Goal: Transaction & Acquisition: Download file/media

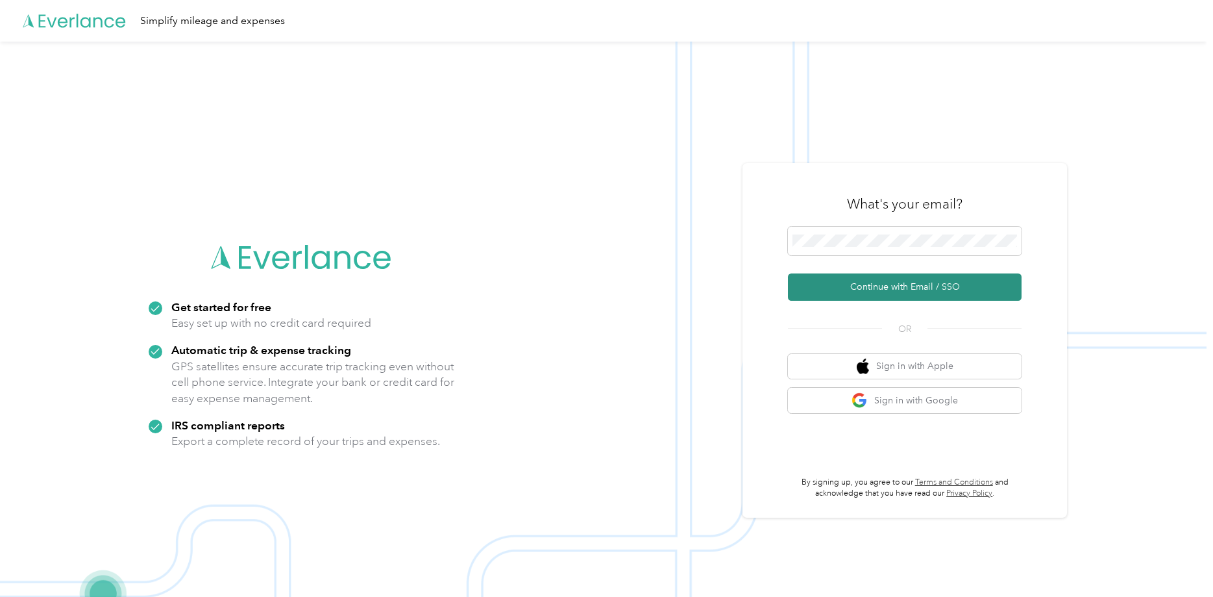
click at [897, 288] on button "Continue with Email / SSO" at bounding box center [905, 286] width 234 height 27
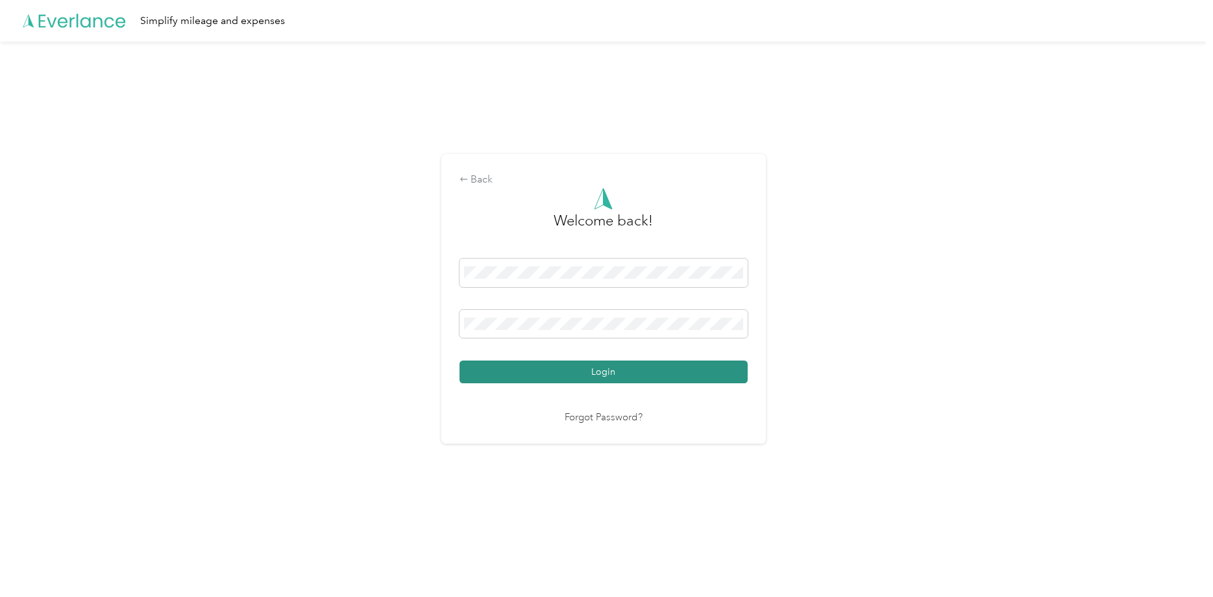
click at [621, 366] on button "Login" at bounding box center [604, 371] width 288 height 23
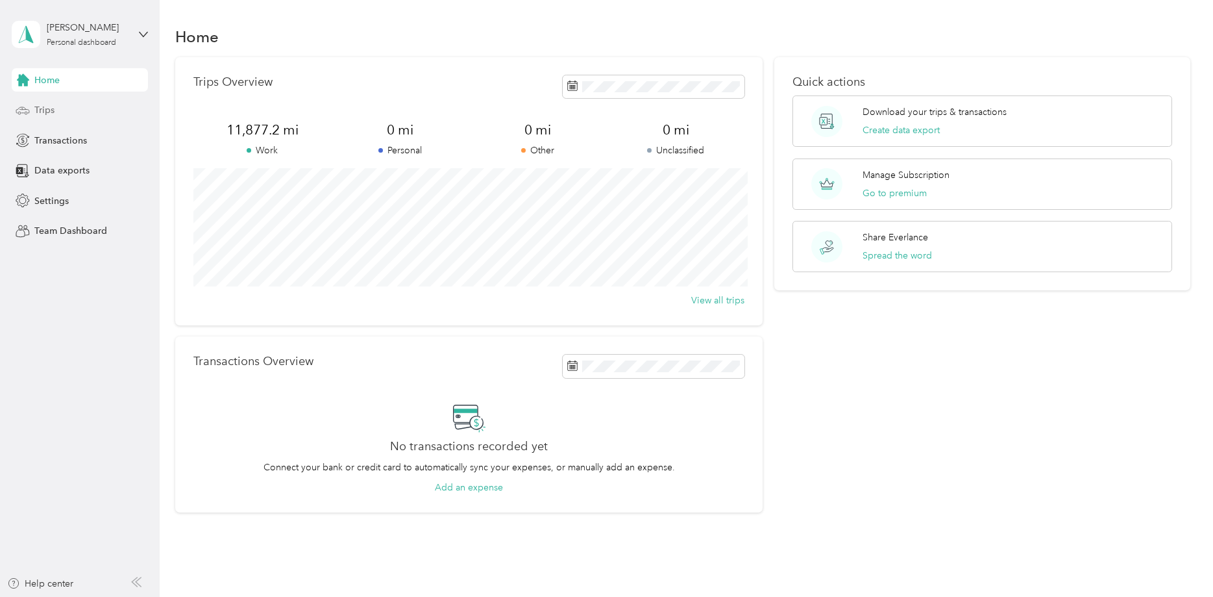
click at [47, 108] on span "Trips" at bounding box center [44, 110] width 20 height 14
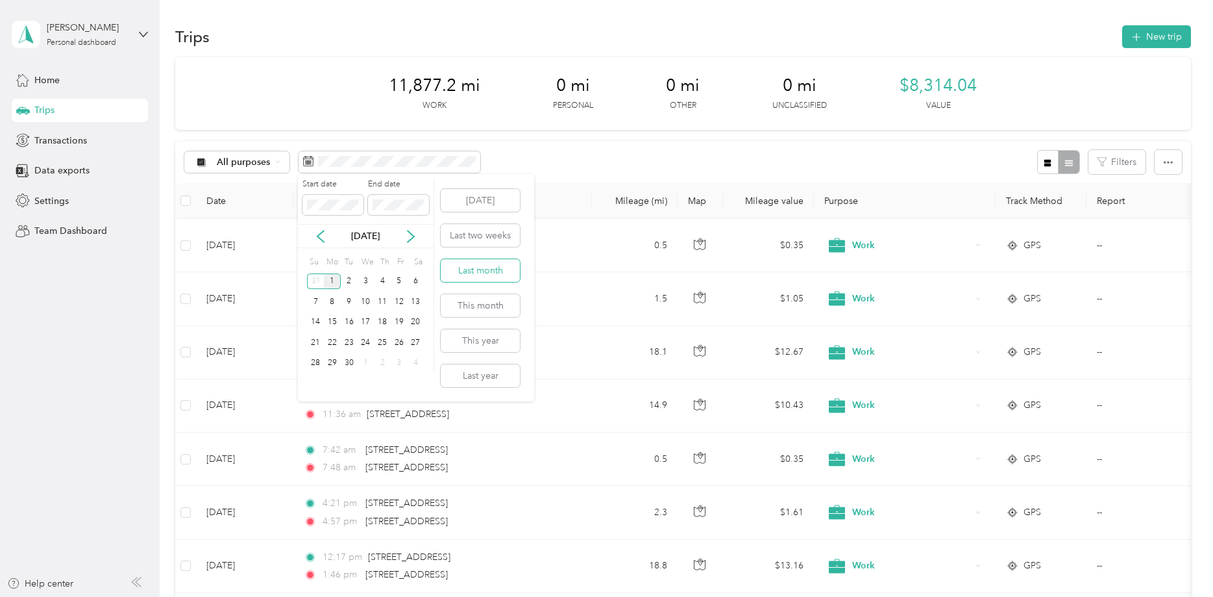
click at [499, 275] on button "Last month" at bounding box center [480, 270] width 79 height 23
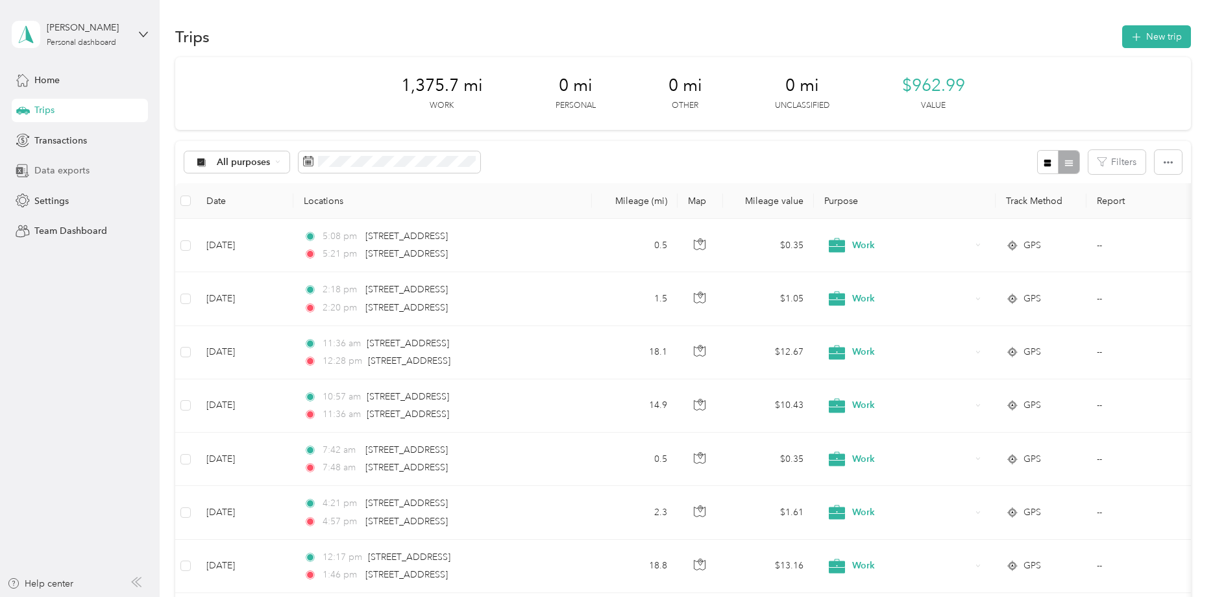
click at [72, 170] on span "Data exports" at bounding box center [61, 171] width 55 height 14
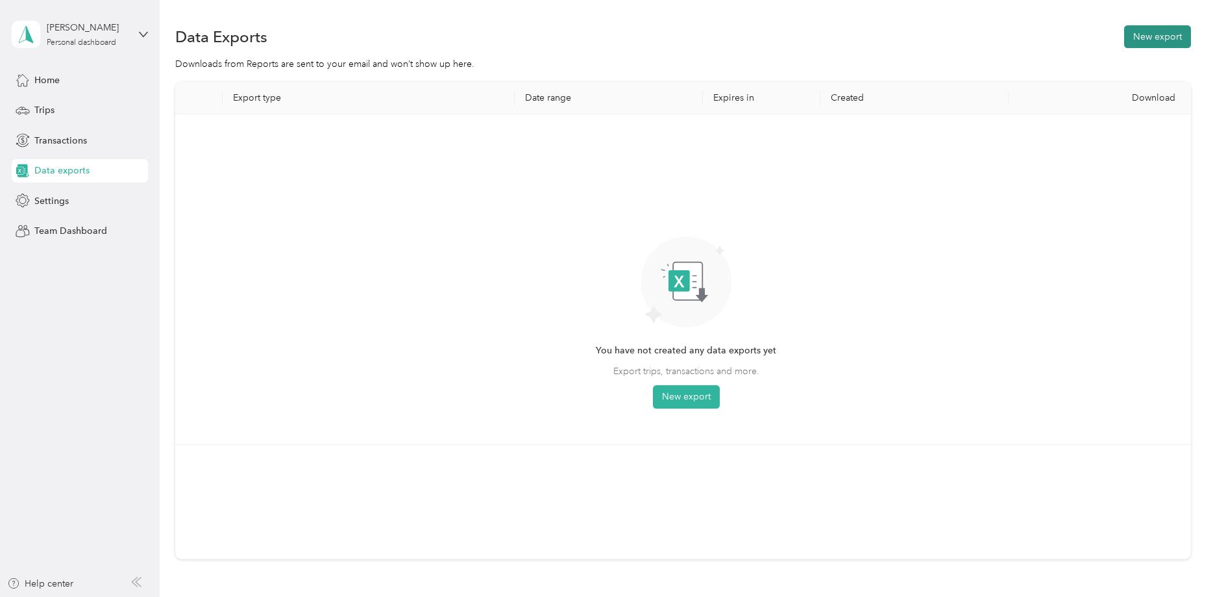
click at [1148, 38] on button "New export" at bounding box center [1157, 36] width 67 height 23
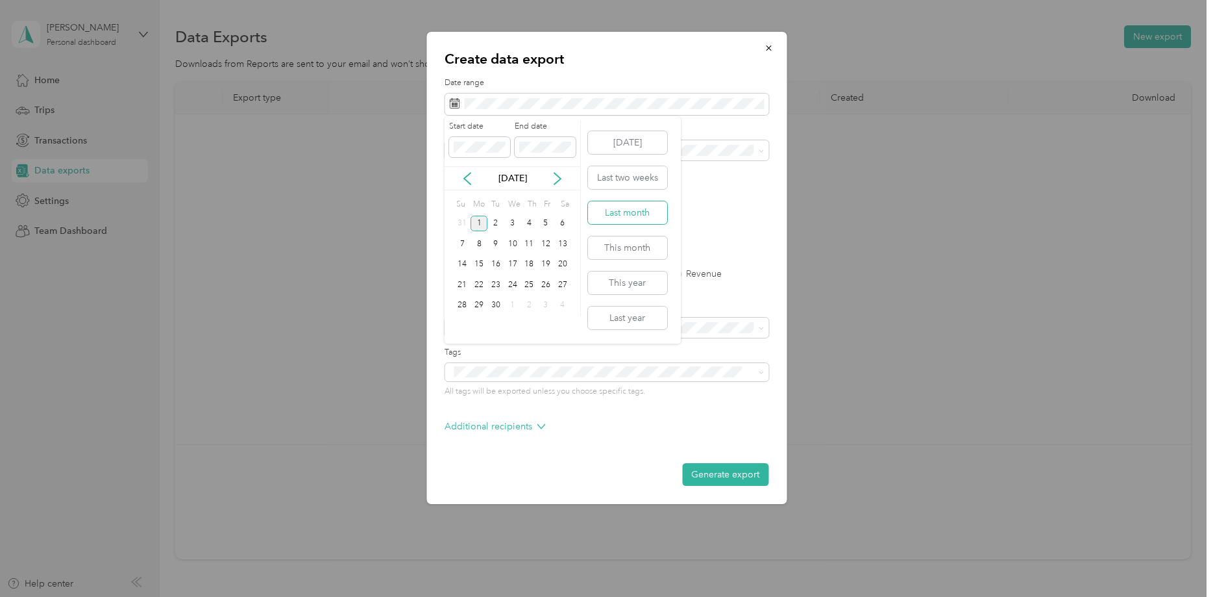
click at [619, 219] on button "Last month" at bounding box center [627, 212] width 79 height 23
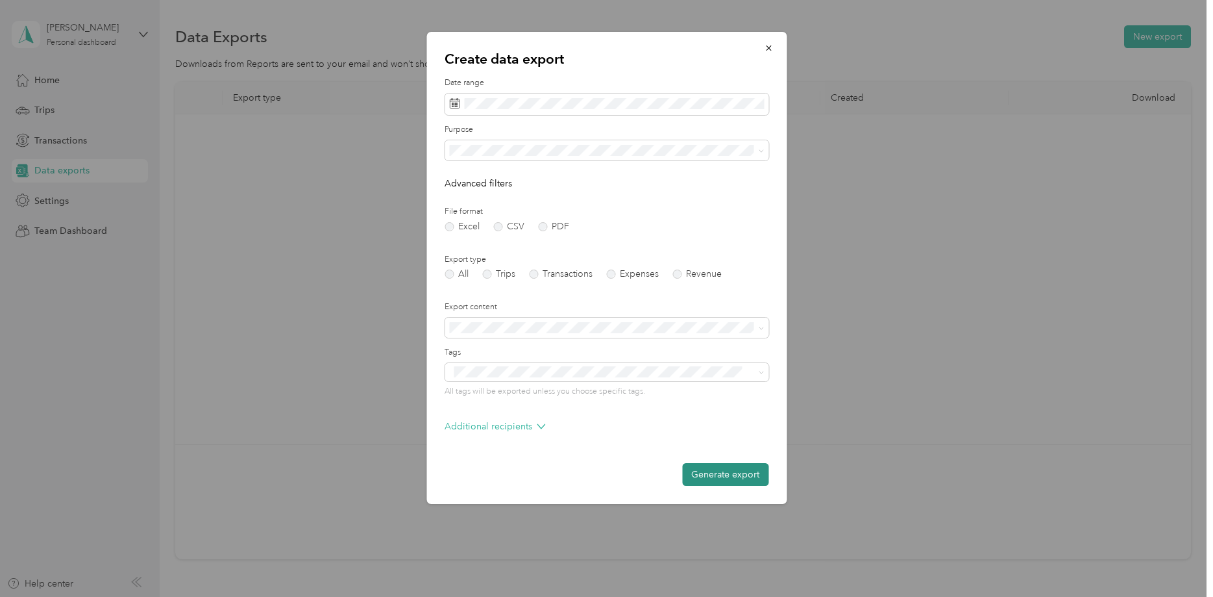
click at [722, 471] on button "Generate export" at bounding box center [725, 474] width 86 height 23
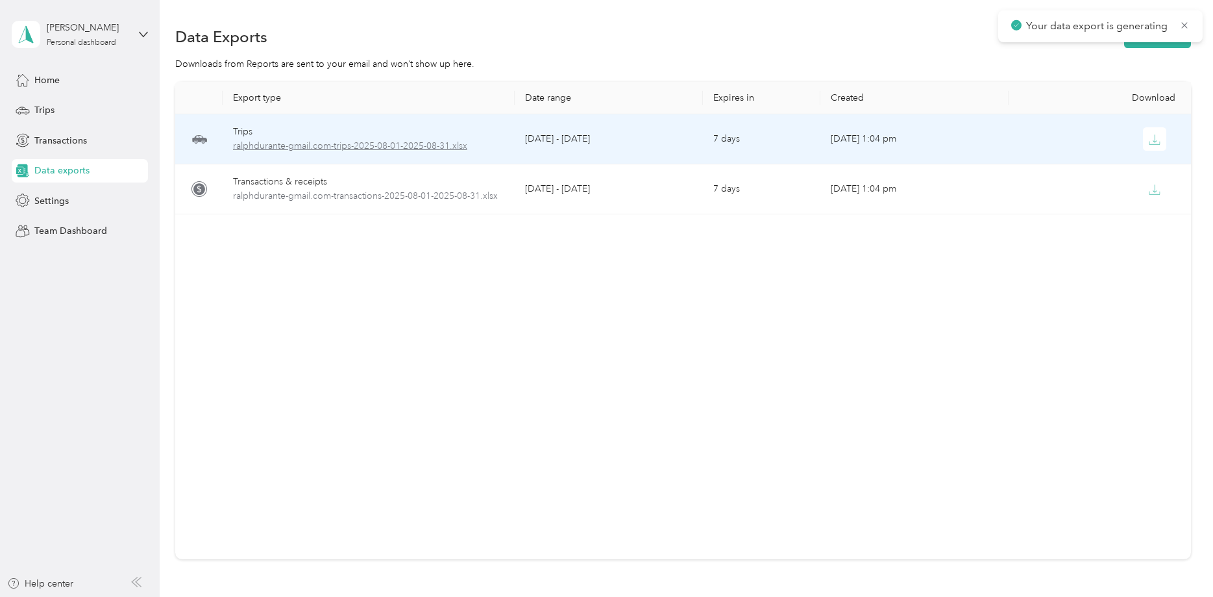
click at [386, 148] on span "ralphdurante-gmail.com-trips-2025-08-01-2025-08-31.xlsx" at bounding box center [368, 146] width 271 height 14
click at [260, 151] on span "ralphdurante-gmail.com-trips-2025-08-01-2025-08-31.xlsx" at bounding box center [368, 146] width 271 height 14
click at [1154, 142] on icon "button" at bounding box center [1155, 140] width 12 height 12
